Goal: Task Accomplishment & Management: Complete application form

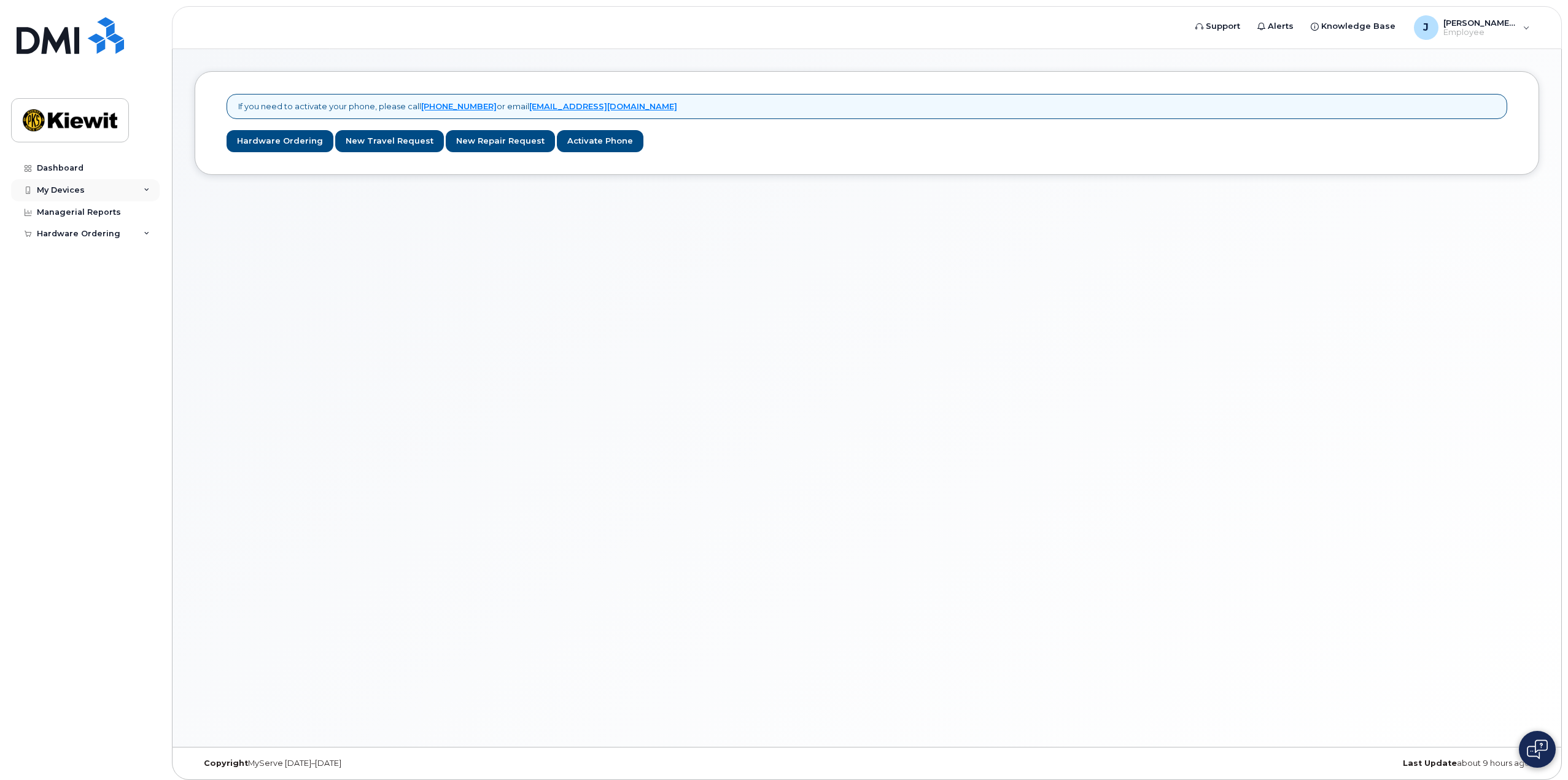
click at [147, 185] on div "My Devices" at bounding box center [85, 190] width 149 height 22
click at [107, 239] on div "Managerial Reports" at bounding box center [78, 236] width 84 height 10
click at [144, 261] on div "Hardware Ordering" at bounding box center [85, 257] width 149 height 22
click at [145, 192] on icon at bounding box center [147, 190] width 6 height 6
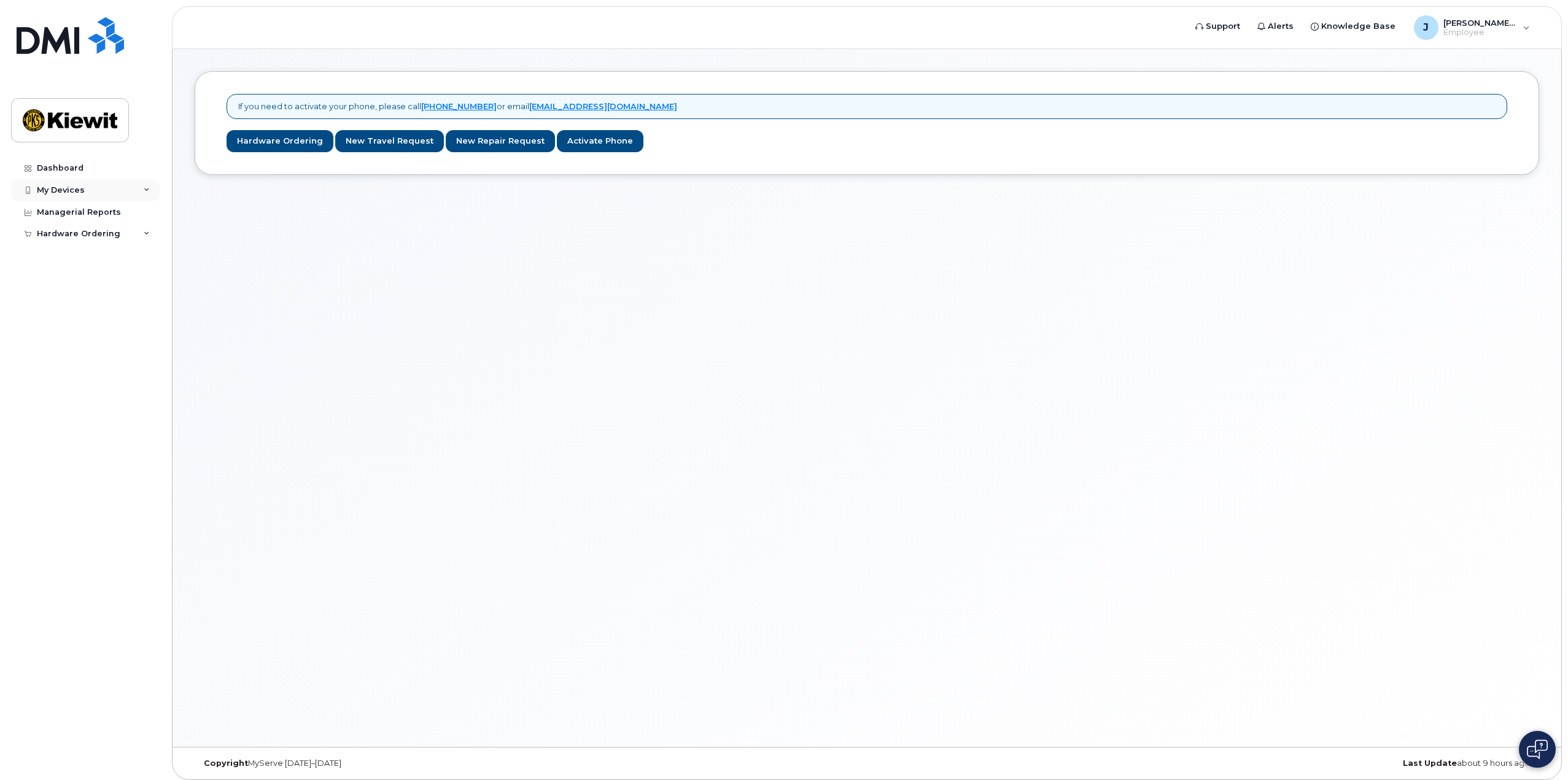
click at [145, 192] on icon at bounding box center [147, 190] width 6 height 6
click at [97, 207] on link "Add Device" at bounding box center [95, 213] width 127 height 24
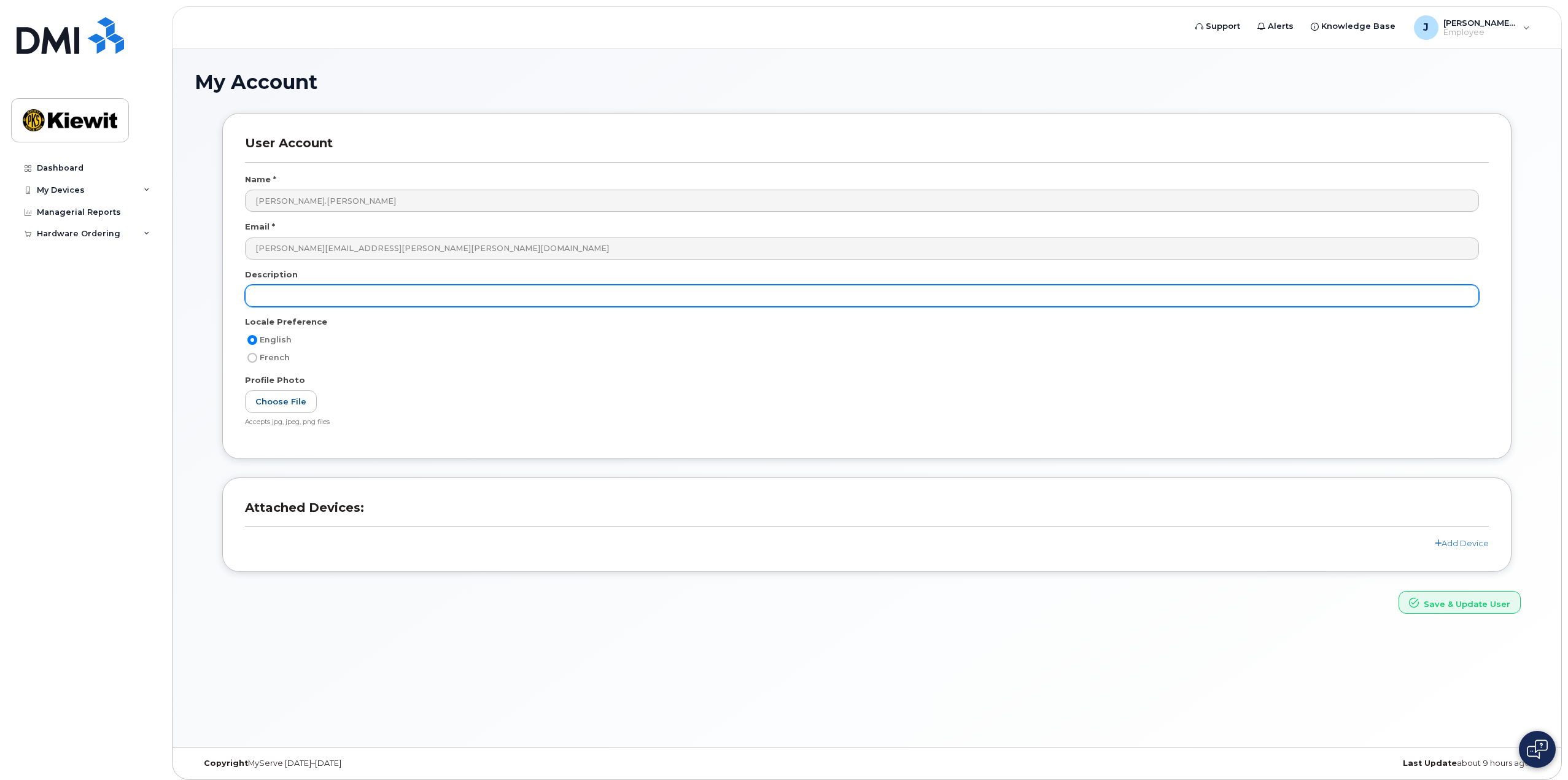
click at [314, 293] on input "text" at bounding box center [862, 296] width 1234 height 22
click at [288, 298] on input "text" at bounding box center [862, 296] width 1234 height 22
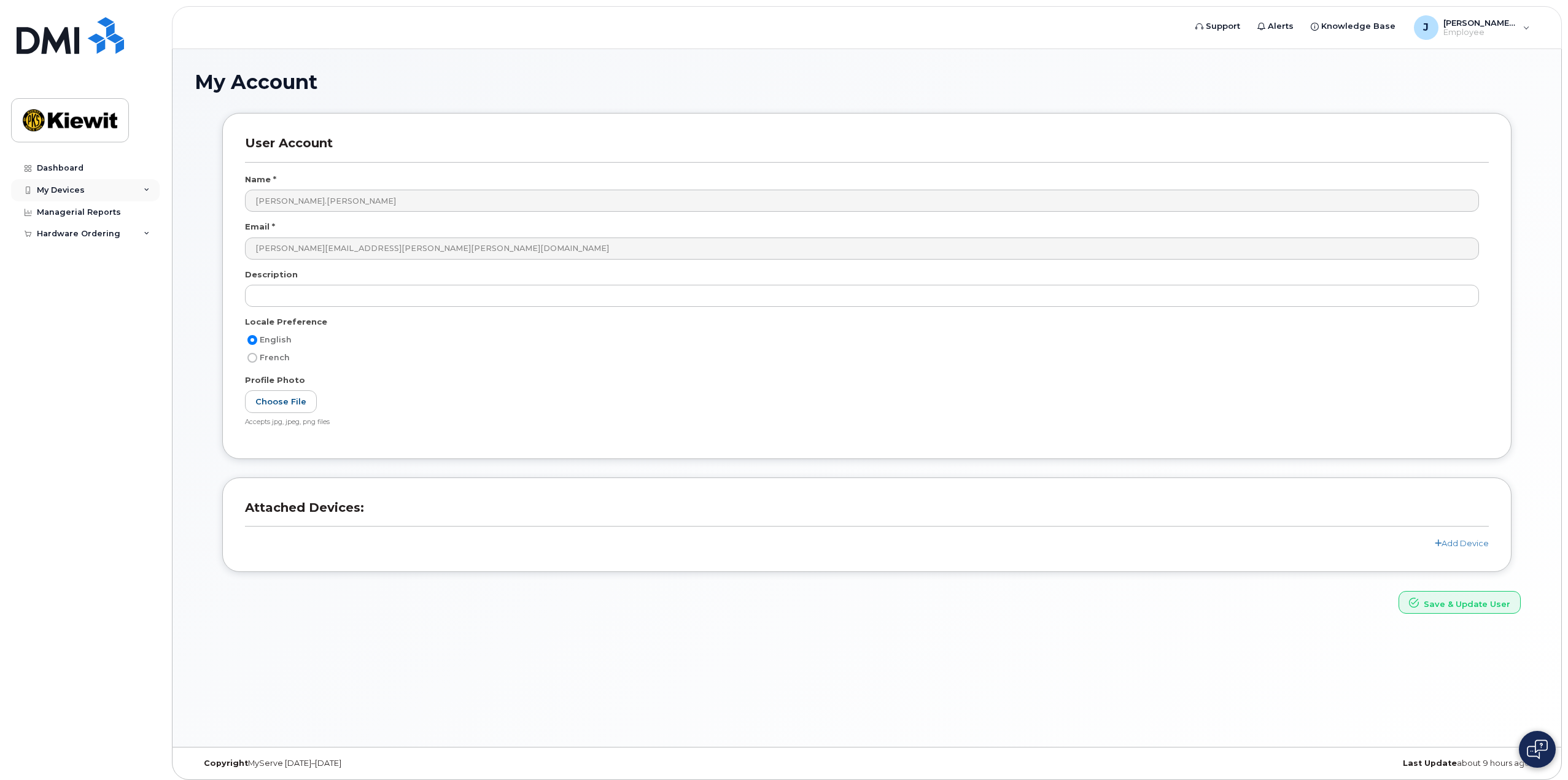
click at [146, 179] on div "My Devices" at bounding box center [85, 190] width 149 height 22
click at [85, 167] on link "Dashboard" at bounding box center [85, 168] width 149 height 22
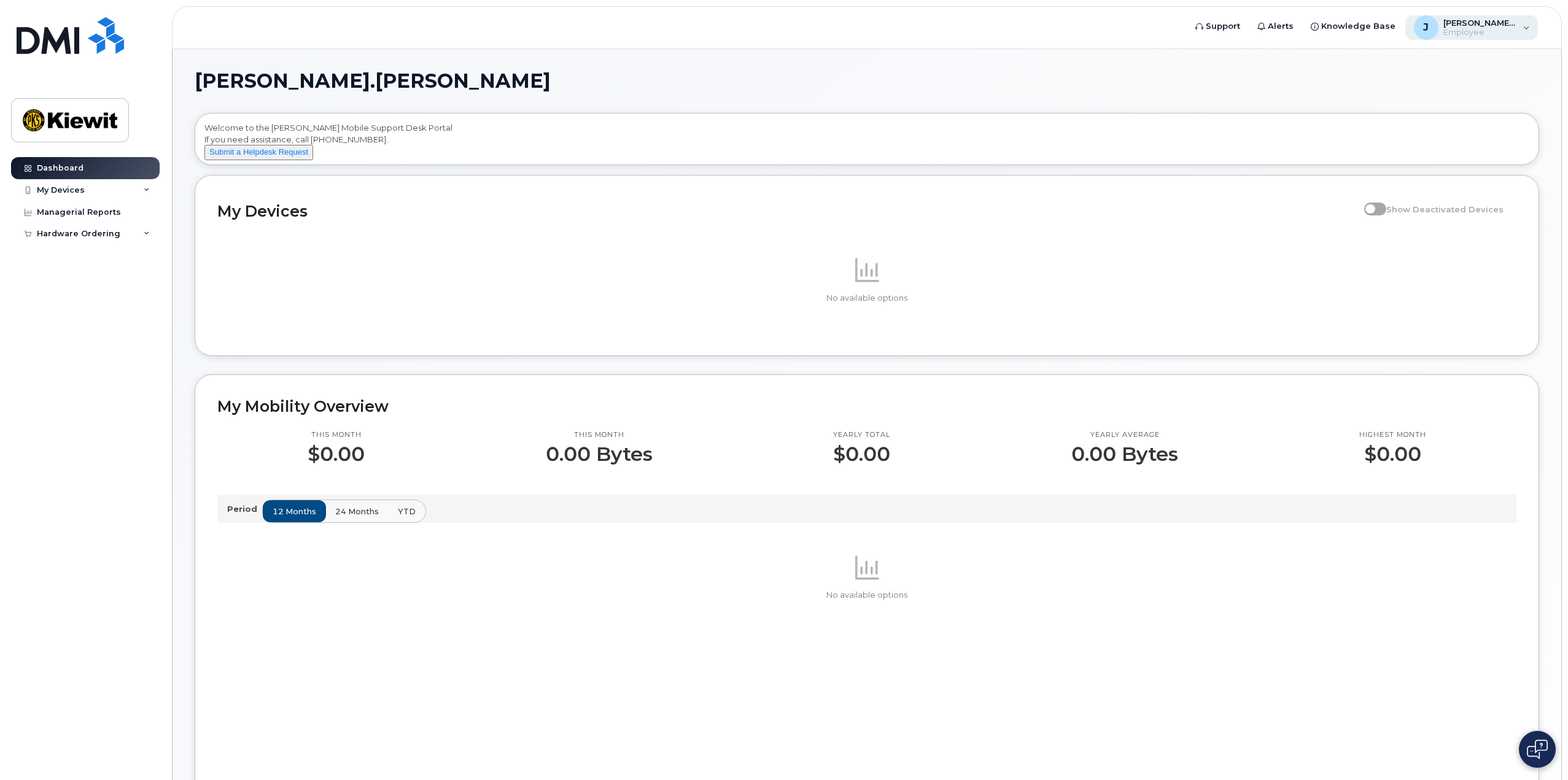
click at [1495, 22] on span "[PERSON_NAME].[PERSON_NAME]" at bounding box center [1479, 23] width 74 height 10
click at [1100, 78] on h1 "[PERSON_NAME].[PERSON_NAME]" at bounding box center [864, 81] width 1338 height 20
click at [74, 35] on img at bounding box center [70, 34] width 107 height 36
click at [143, 192] on div "My Devices" at bounding box center [85, 190] width 149 height 22
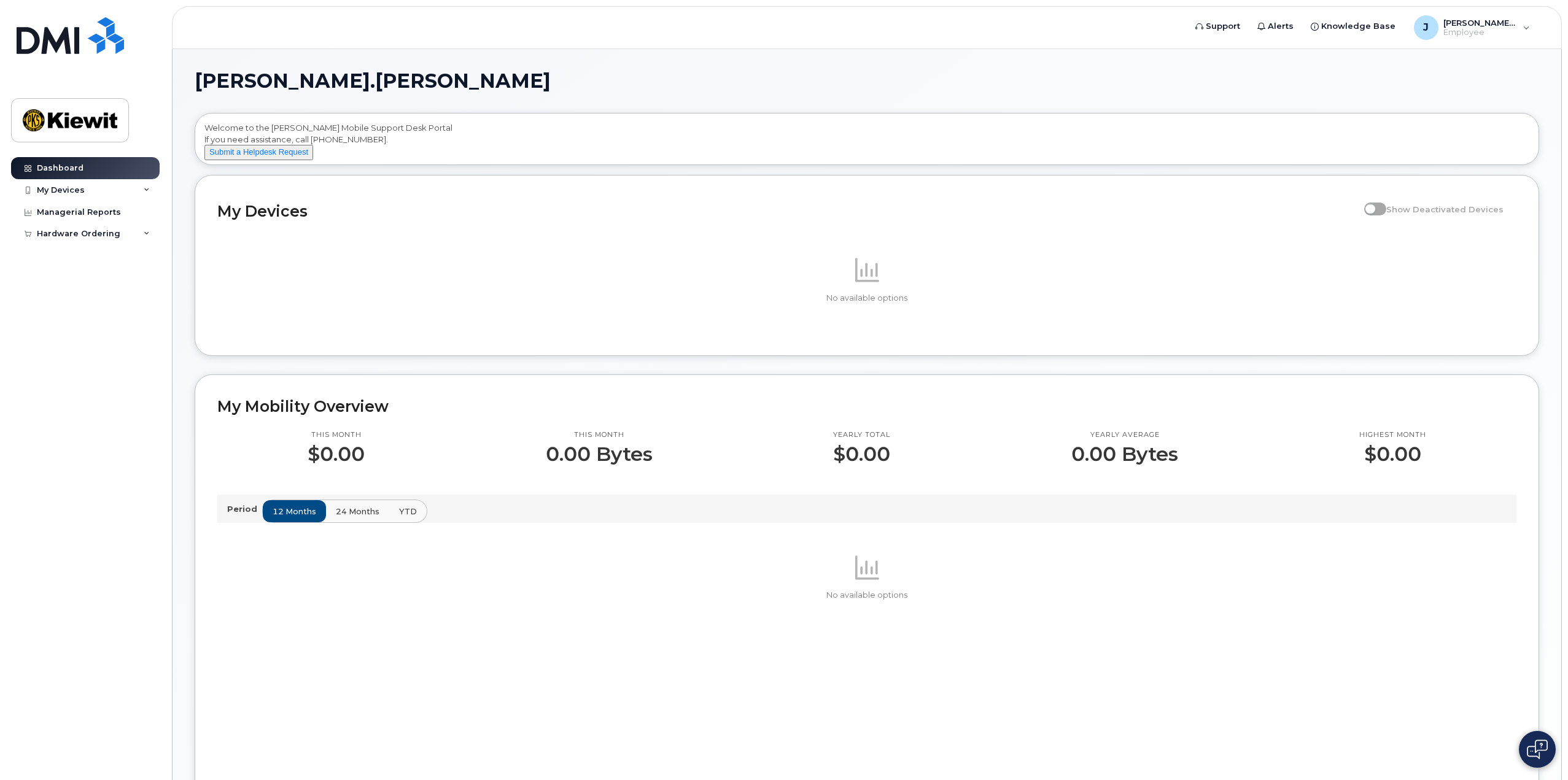
click at [342, 517] on span "24 months" at bounding box center [357, 511] width 43 height 12
click at [392, 520] on button "YTD" at bounding box center [406, 511] width 38 height 22
click at [316, 517] on button "12 months" at bounding box center [295, 511] width 65 height 22
click at [147, 232] on icon at bounding box center [147, 234] width 6 height 6
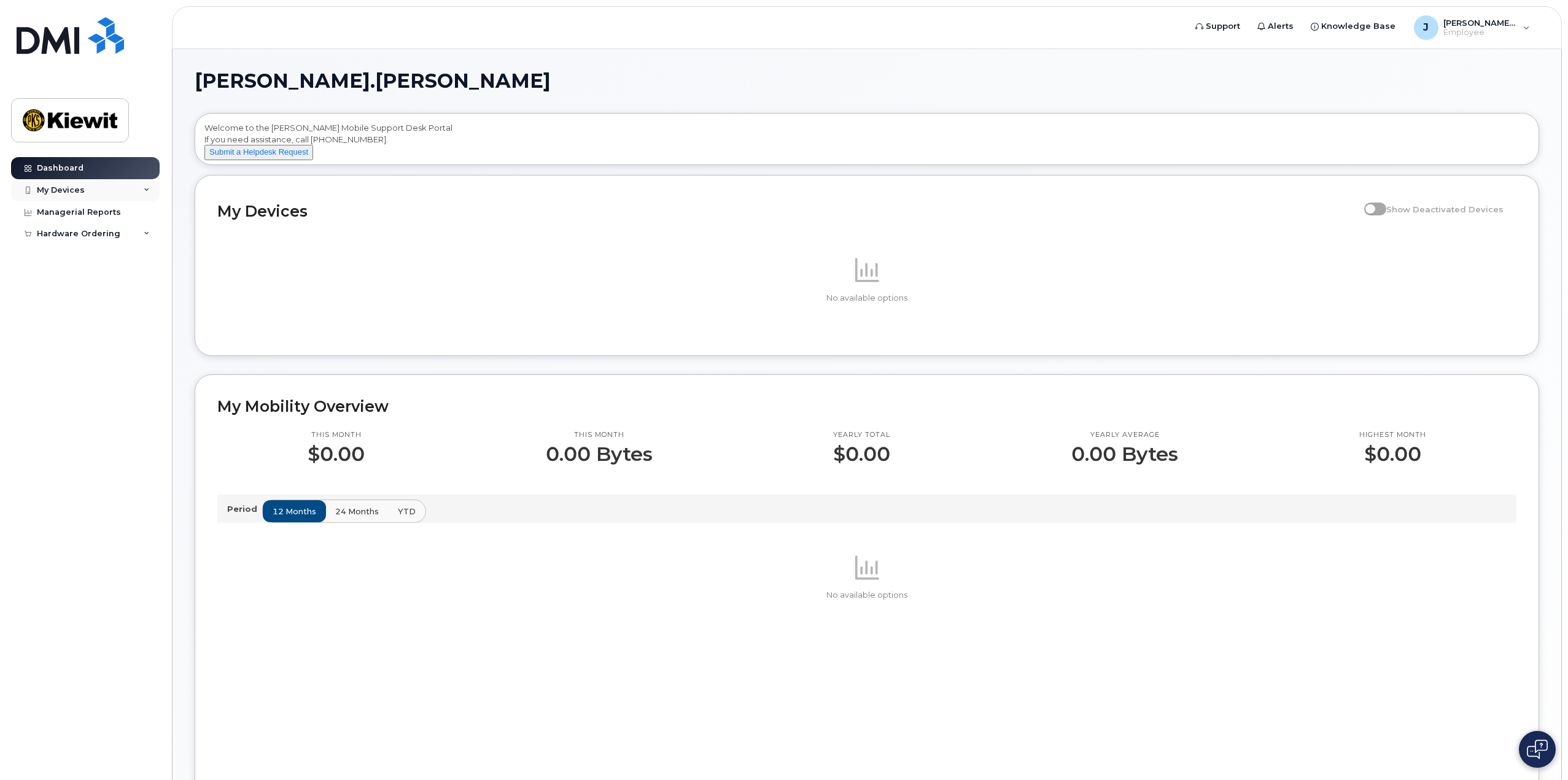
click at [154, 190] on div "My Devices" at bounding box center [85, 190] width 149 height 22
click at [143, 192] on div "My Devices" at bounding box center [85, 190] width 149 height 22
click at [1503, 31] on span "Employee" at bounding box center [1479, 32] width 74 height 10
click at [1292, 68] on div "Jacob.Nielsen Welcome to the Kiewit Mobile Support Desk Portal If you need assi…" at bounding box center [866, 566] width 1388 height 1033
click at [1239, 28] on span "Support" at bounding box center [1223, 27] width 34 height 12
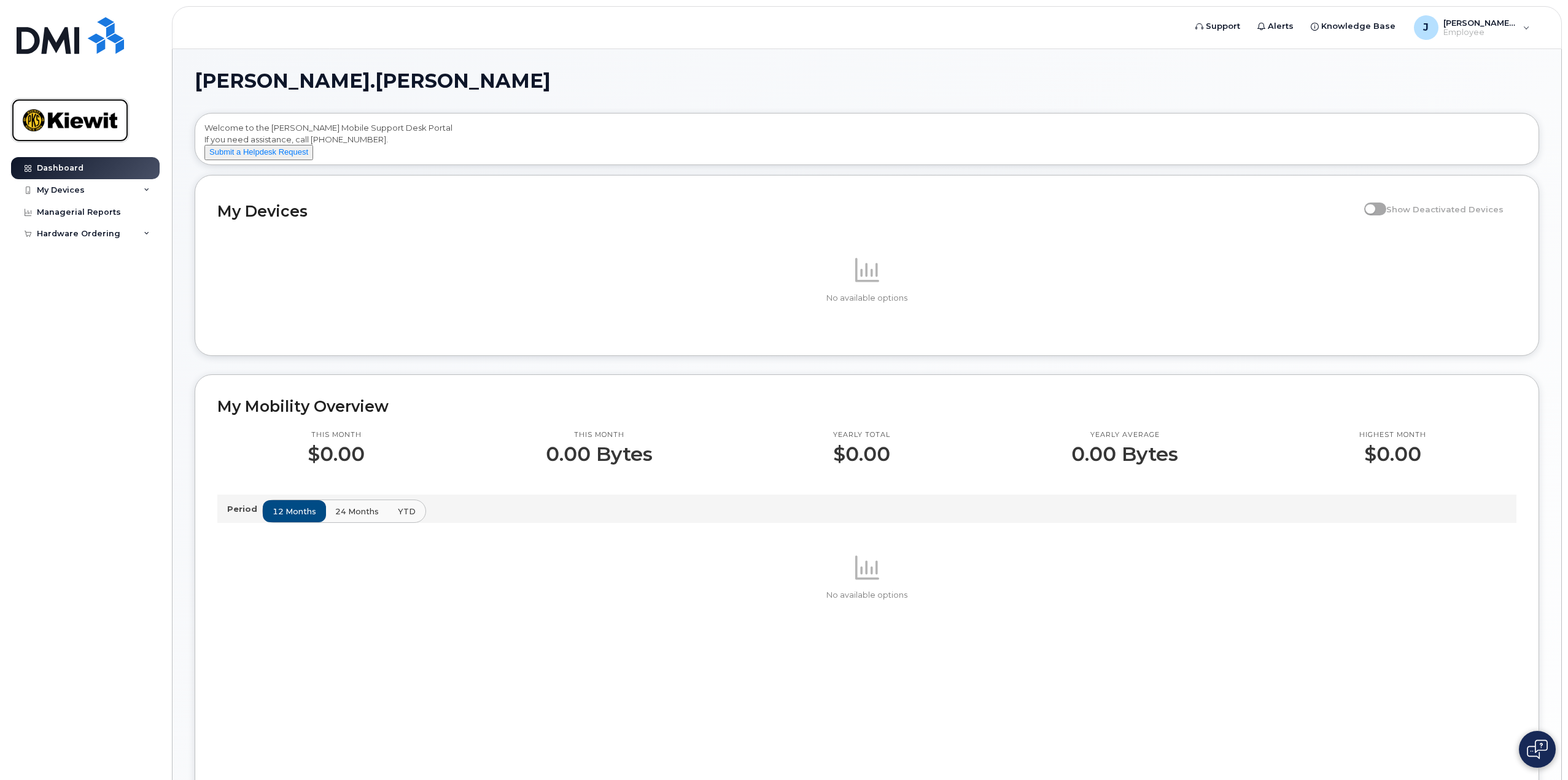
click at [81, 118] on img at bounding box center [70, 120] width 94 height 35
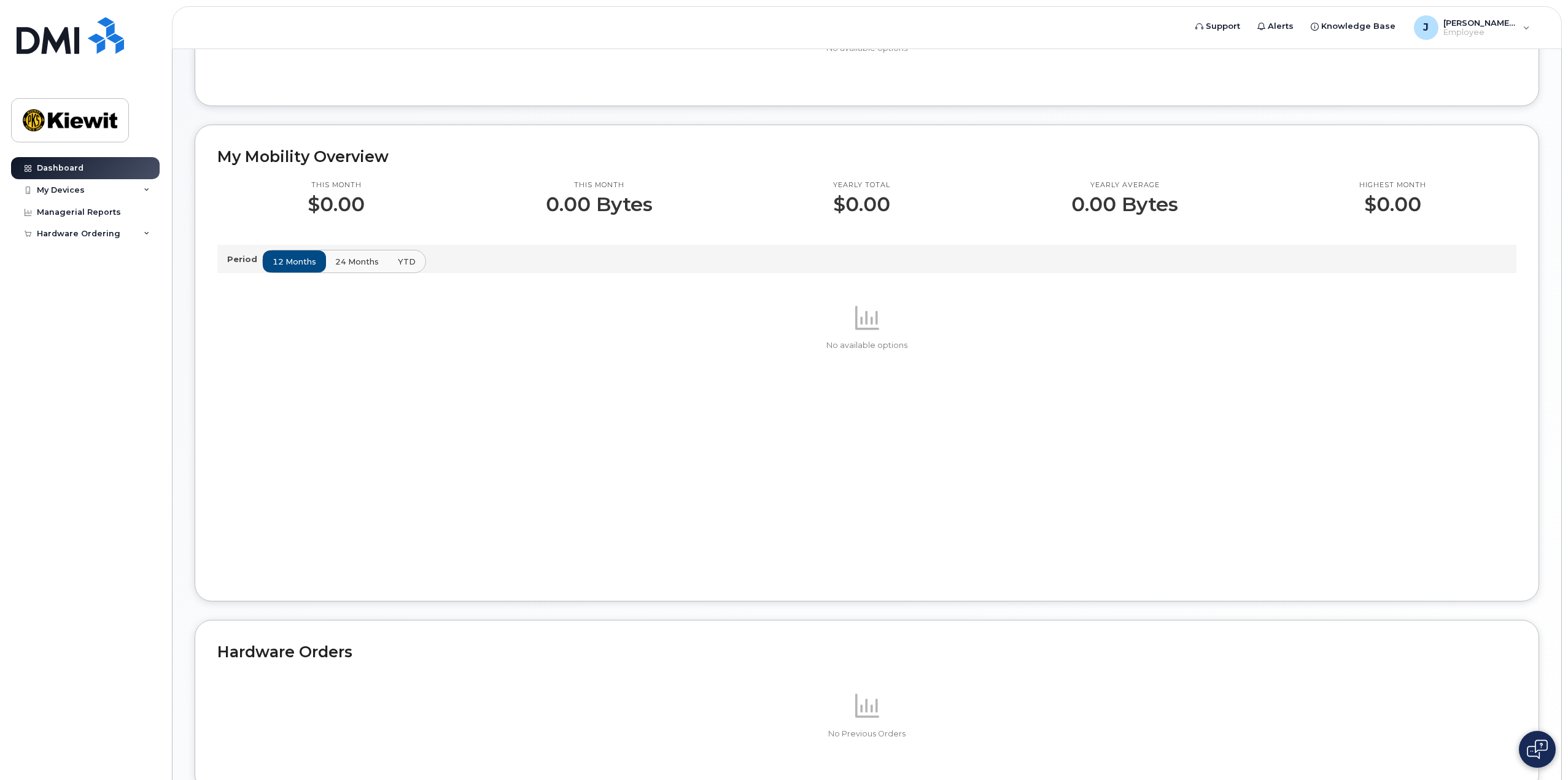
scroll to position [352, 0]
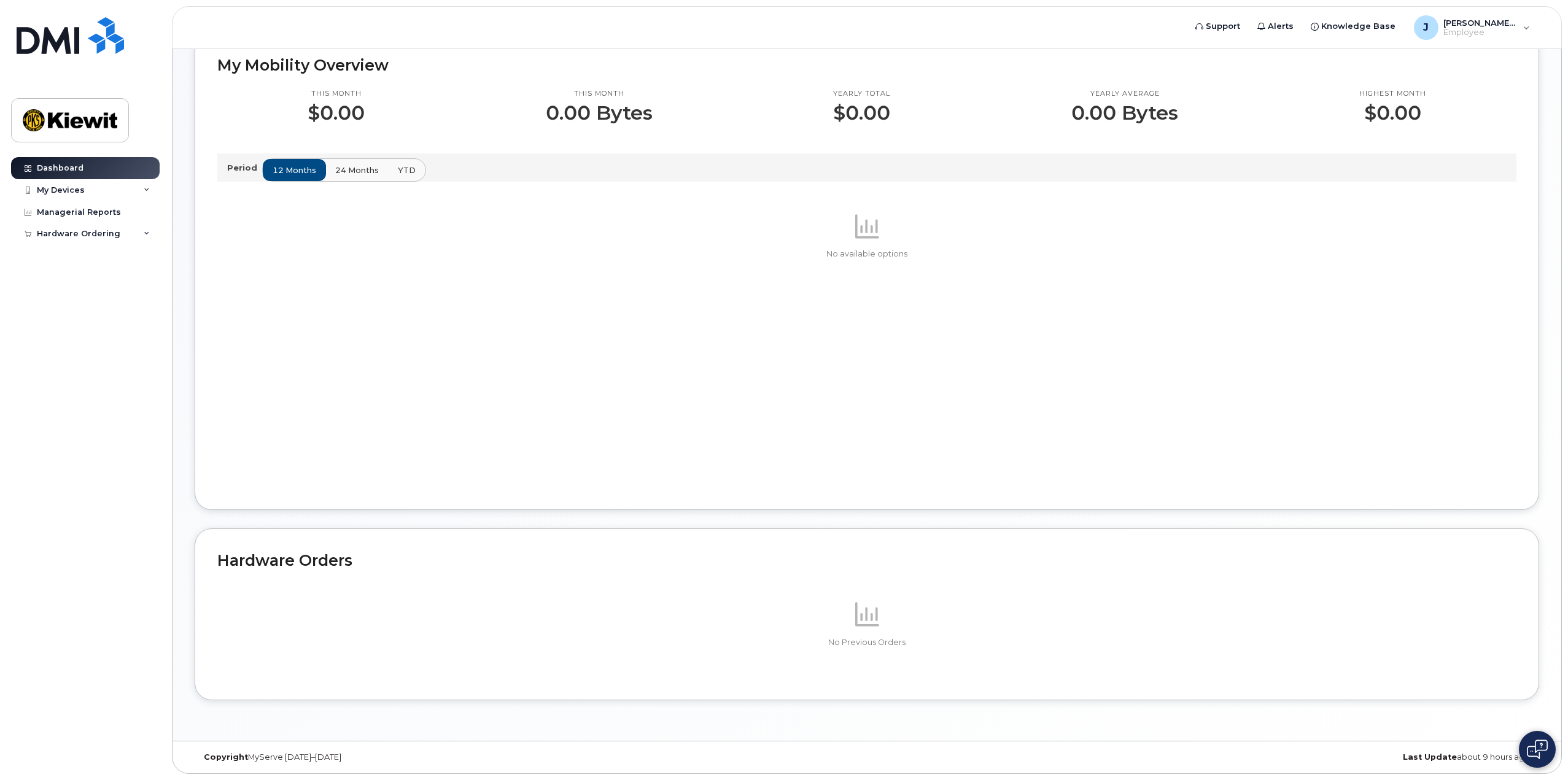
click at [1534, 750] on img at bounding box center [1537, 750] width 21 height 20
click at [1531, 747] on img at bounding box center [1537, 750] width 12 height 21
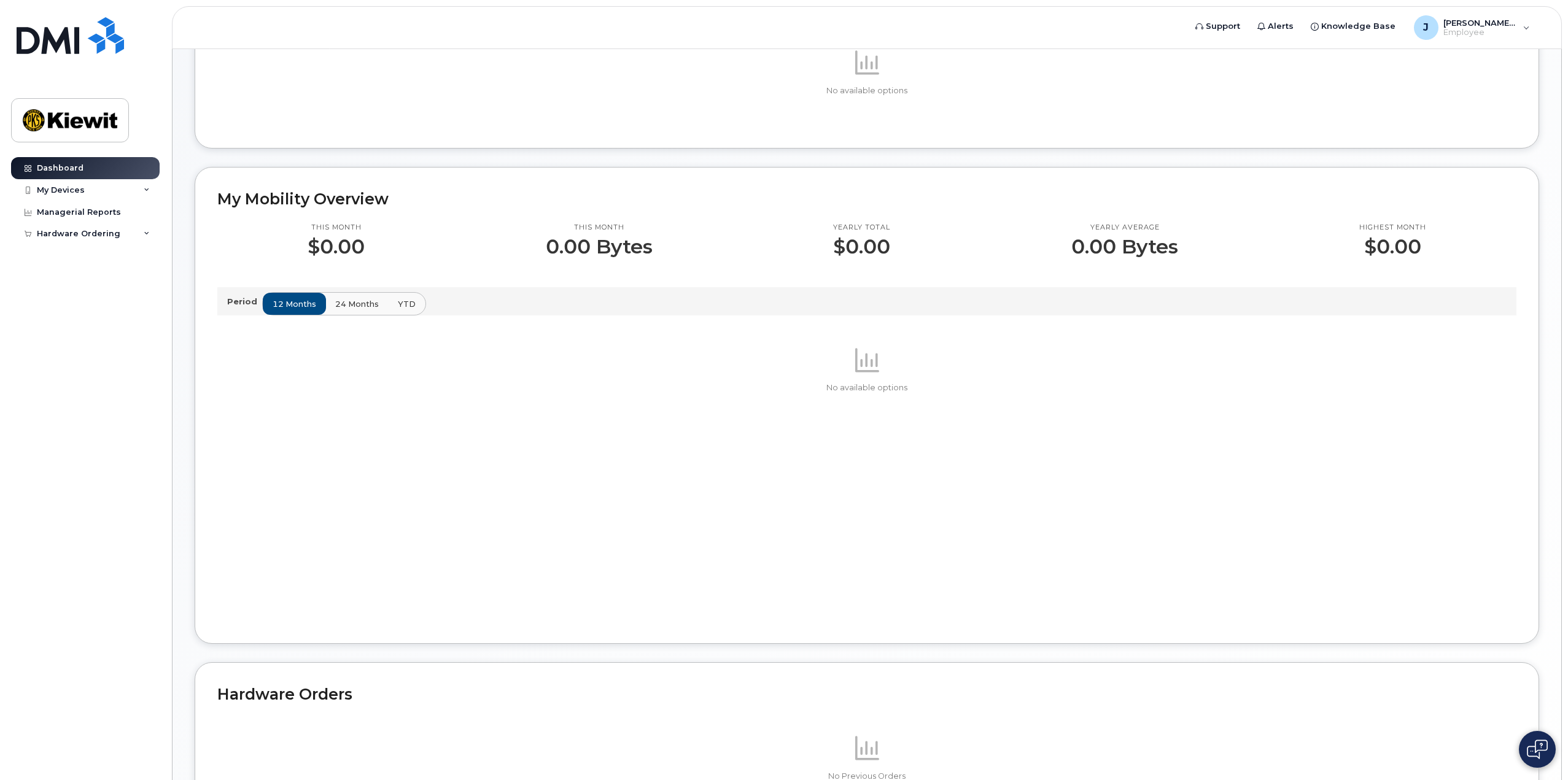
scroll to position [0, 0]
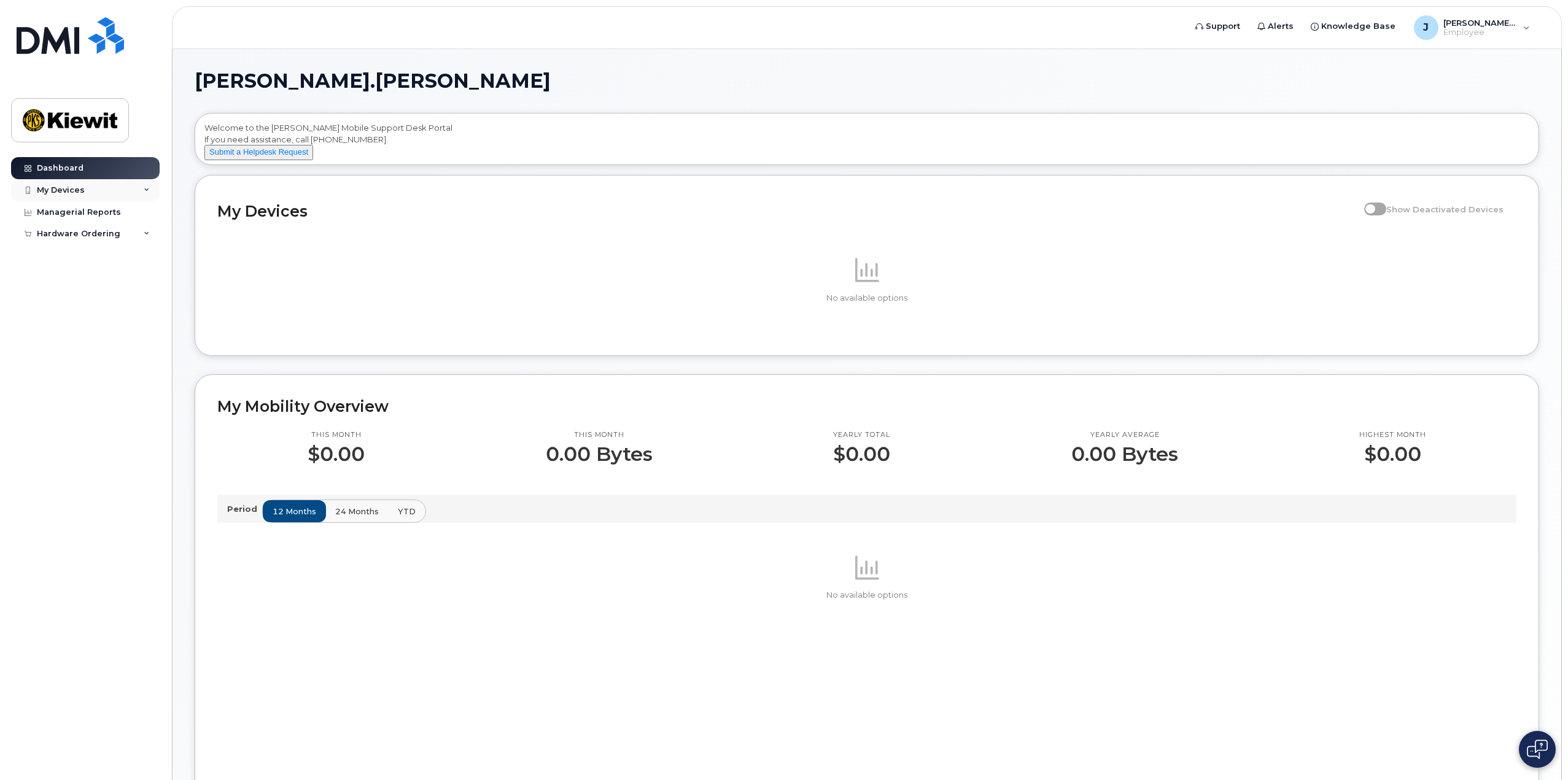
click at [155, 192] on div "My Devices" at bounding box center [85, 190] width 149 height 22
click at [143, 229] on div "Hardware Ordering" at bounding box center [85, 234] width 149 height 22
click at [143, 231] on div "Hardware Ordering" at bounding box center [85, 234] width 149 height 22
click at [867, 304] on p "No available options" at bounding box center [867, 298] width 1298 height 11
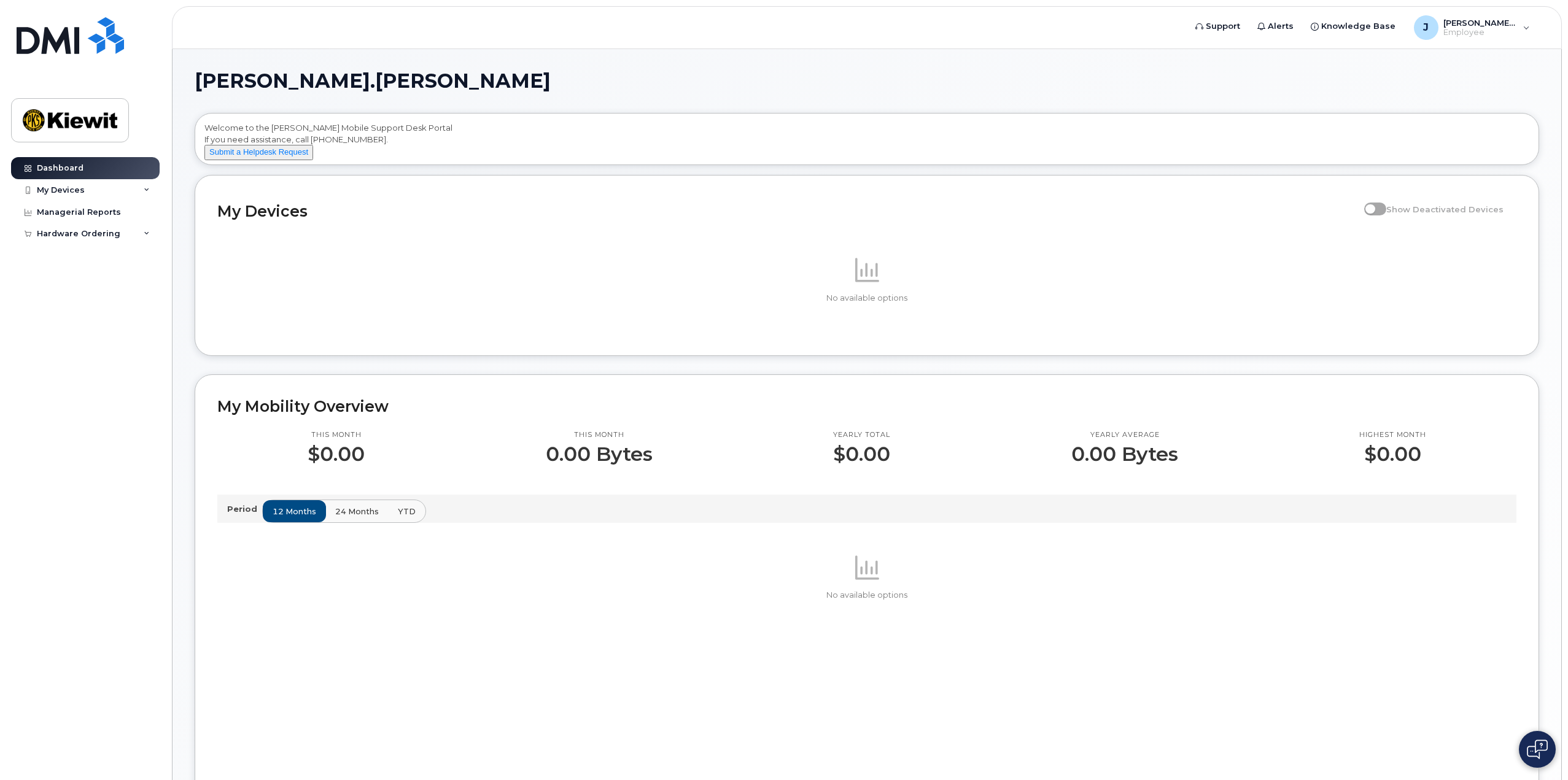
click at [1204, 285] on p at bounding box center [867, 270] width 1298 height 30
click at [81, 190] on div "My Devices" at bounding box center [60, 190] width 48 height 10
click at [72, 211] on div "Add Device" at bounding box center [66, 212] width 48 height 11
click at [79, 235] on div "Managerial Reports" at bounding box center [78, 236] width 84 height 10
click at [73, 232] on div "Managerial Reports" at bounding box center [78, 236] width 84 height 10
